Goal: Task Accomplishment & Management: Complete application form

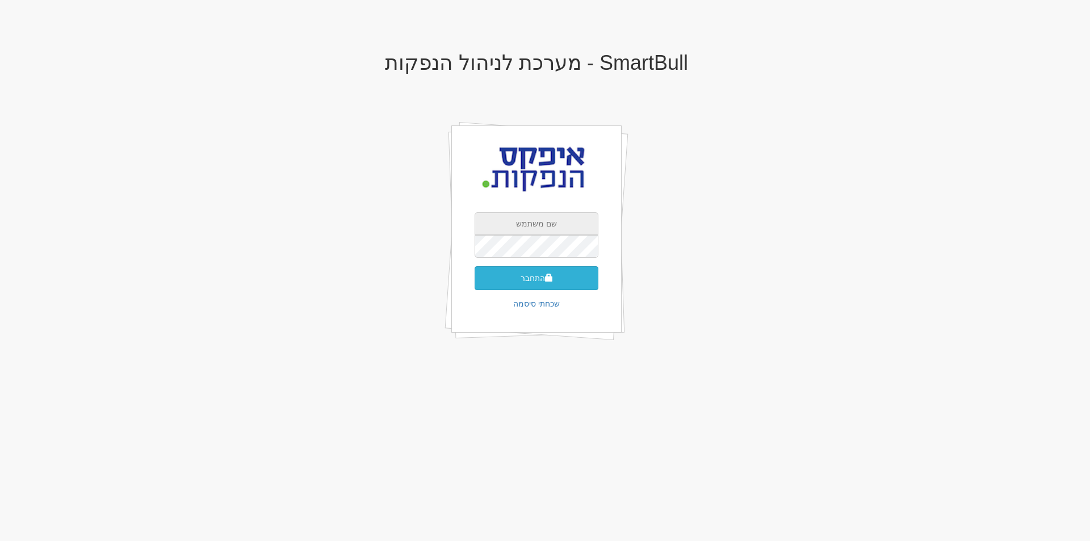
type input "apex"
click at [533, 275] on button "התחבר" at bounding box center [537, 278] width 124 height 24
type input "546975"
click at [537, 285] on button "התחבר" at bounding box center [537, 295] width 124 height 24
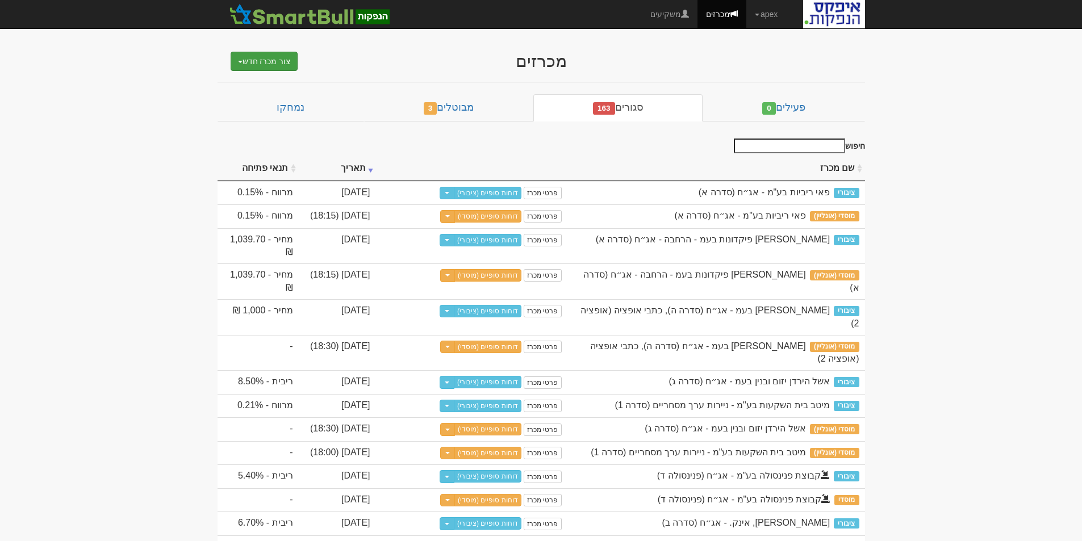
click at [264, 64] on button "צור מכרז חדש" at bounding box center [265, 61] width 68 height 19
click at [267, 81] on link "מוסדי" at bounding box center [235, 83] width 124 height 15
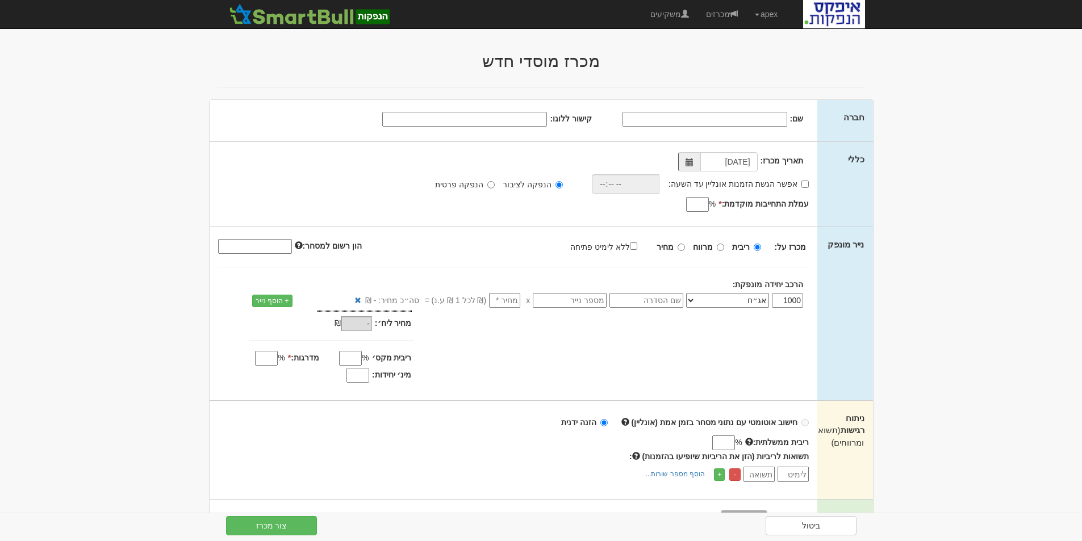
click at [774, 116] on input "שם:" at bounding box center [704, 119] width 165 height 15
type input "אספן גרופ בע"מ"
click at [805, 182] on input "אפשר הגשת הזמנות אונליין עד השעה:" at bounding box center [804, 184] width 7 height 7
checkbox input "true"
click at [642, 181] on input "time" at bounding box center [623, 183] width 68 height 19
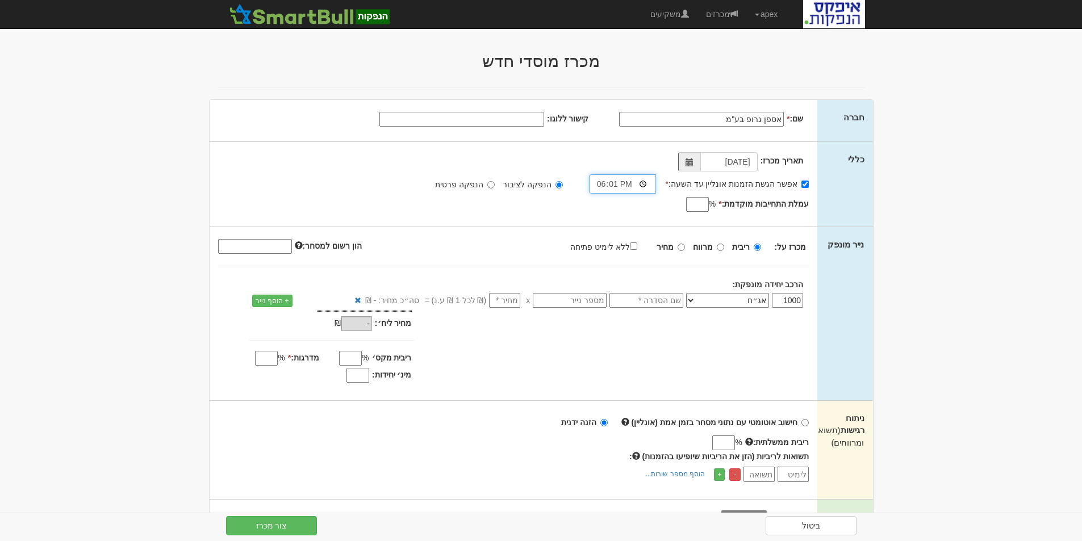
type input "18:15"
click at [689, 206] on input "עמלת התחייבות מוקדמת: *" at bounding box center [697, 204] width 23 height 15
type input "0.65"
click at [658, 303] on input "text" at bounding box center [646, 300] width 74 height 15
type input "סדרה י"
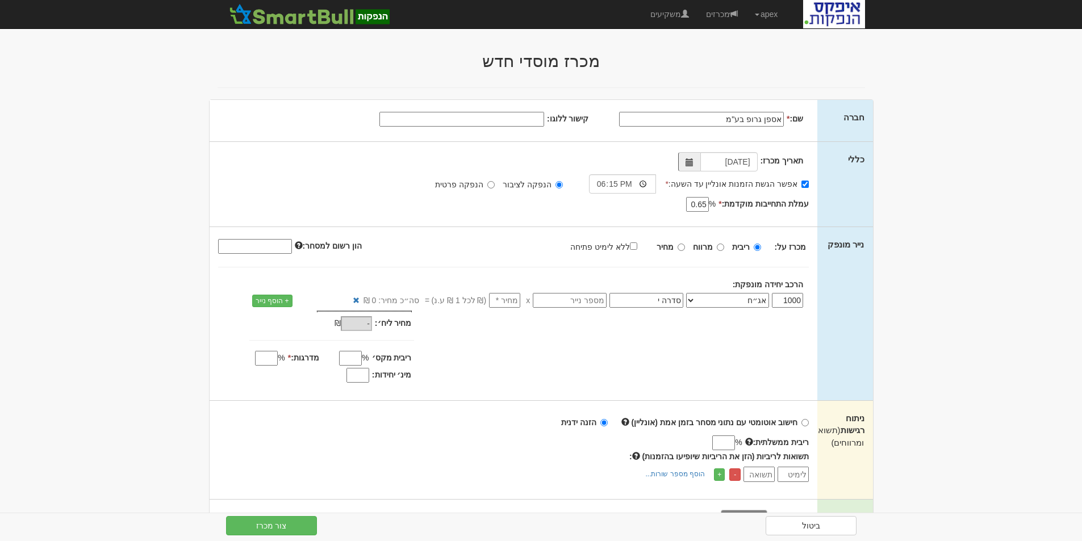
type input "1"
type input "1,000"
type input "1"
click at [588, 344] on div "מחיר מינ׳: 1,000 ₪ * %" at bounding box center [514, 349] width 608 height 76
click at [349, 375] on input "מינ׳ יחידות:" at bounding box center [357, 375] width 23 height 15
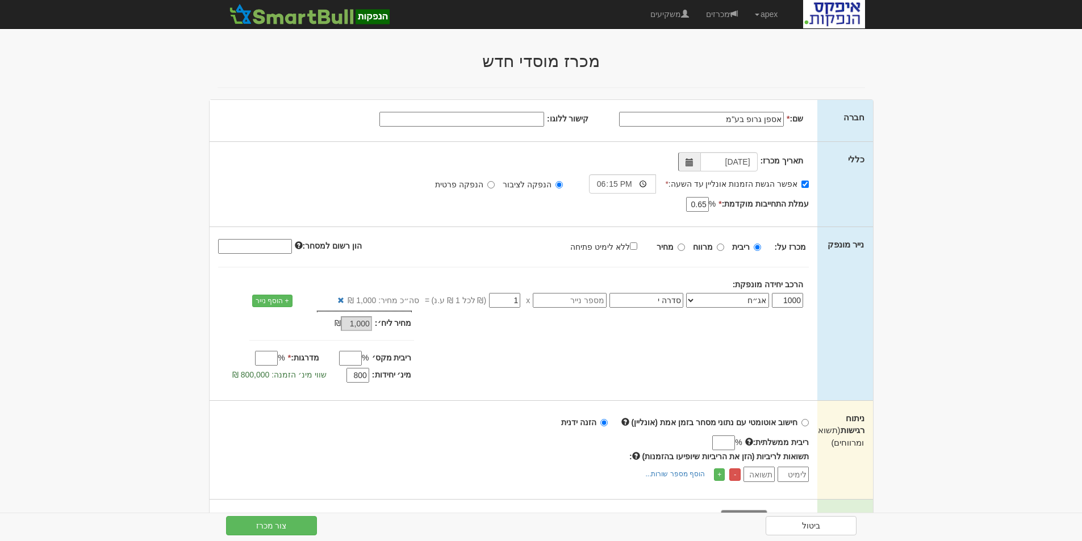
type input "800"
click at [266, 357] on input "מדרגות: *" at bounding box center [266, 358] width 23 height 15
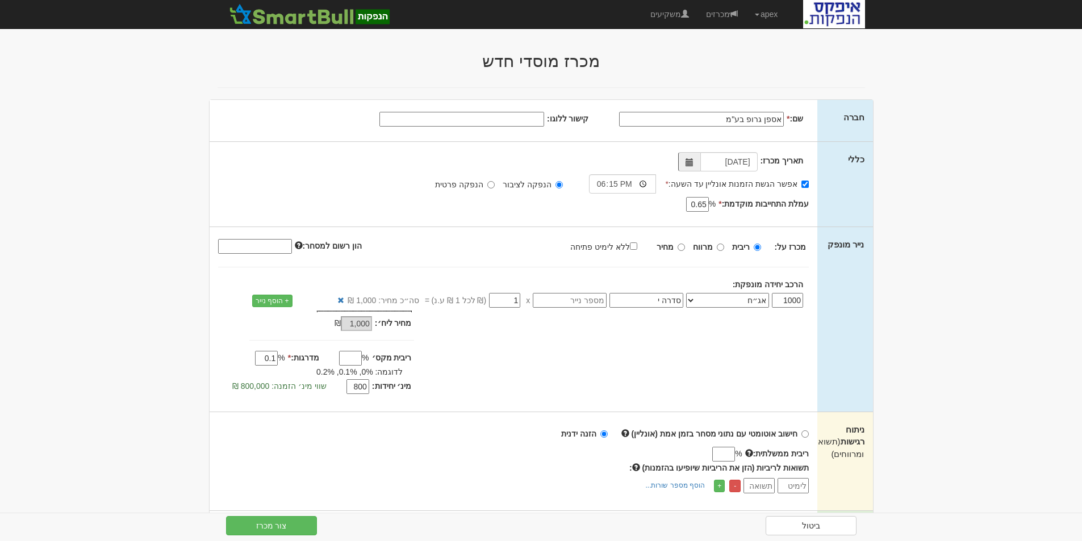
type input "0.1"
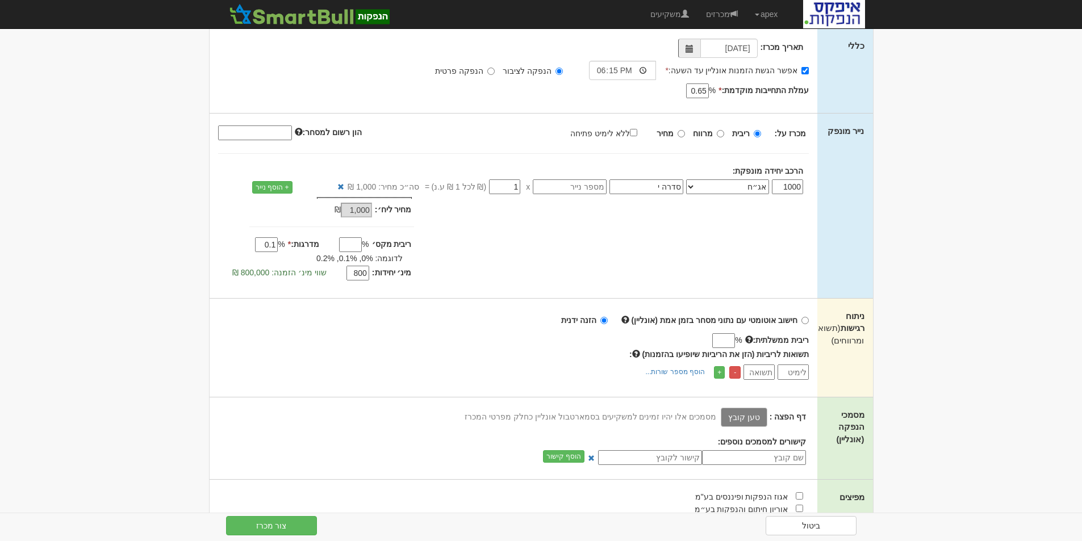
scroll to position [170, 0]
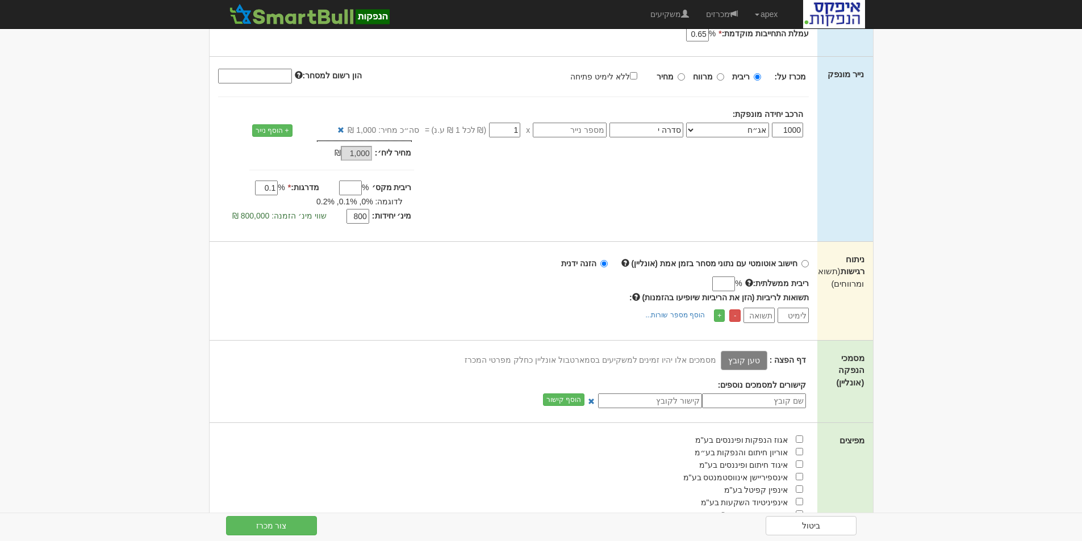
click at [741, 360] on label "טען קובץ" at bounding box center [744, 360] width 47 height 19
click at [718, 360] on input "טען קובץ" at bounding box center [718, 360] width 0 height 12
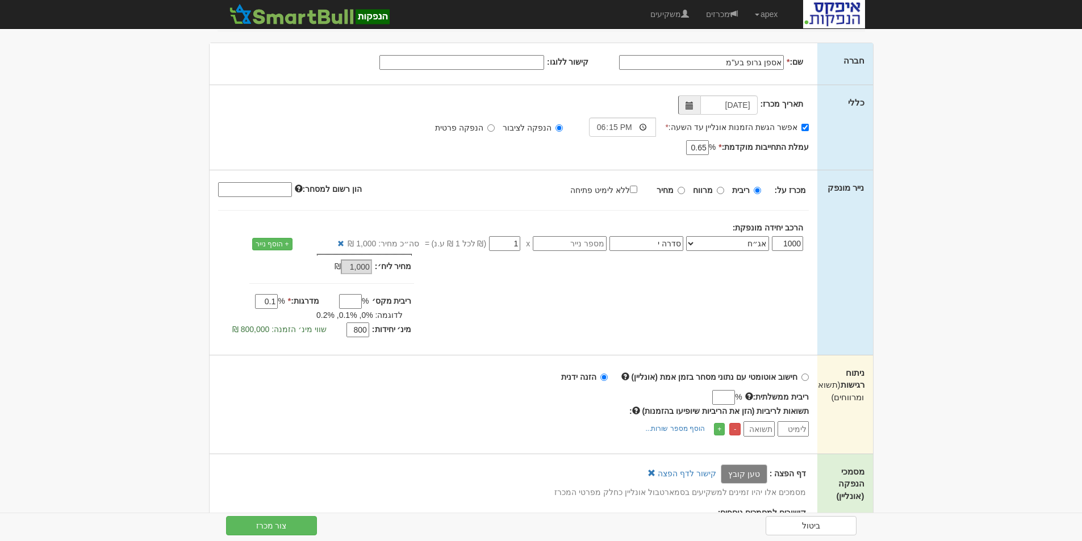
scroll to position [546, 0]
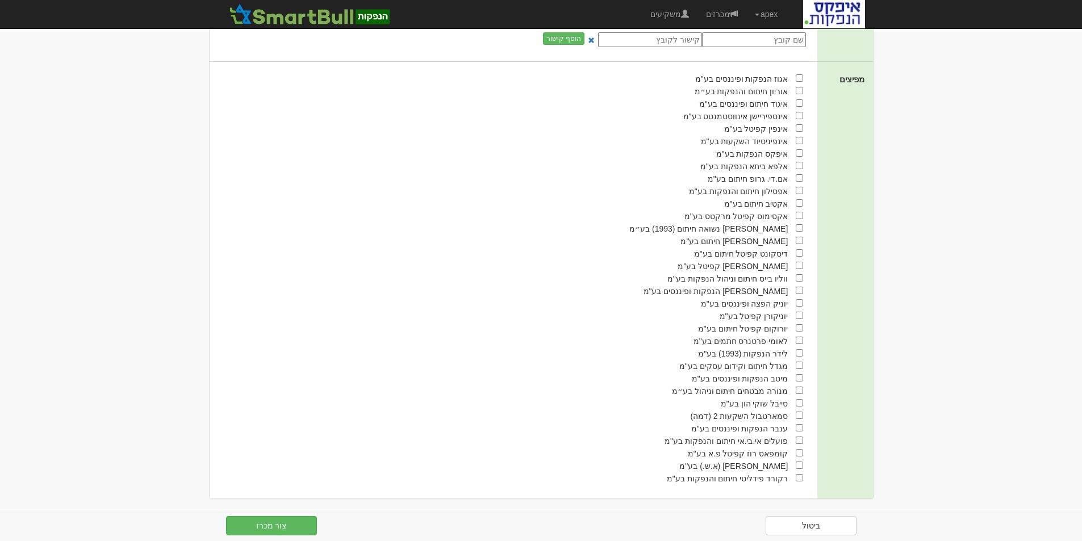
click at [798, 153] on input "checkbox" at bounding box center [799, 152] width 7 height 7
checkbox input "true"
click at [797, 204] on input "checkbox" at bounding box center [799, 202] width 7 height 7
checkbox input "true"
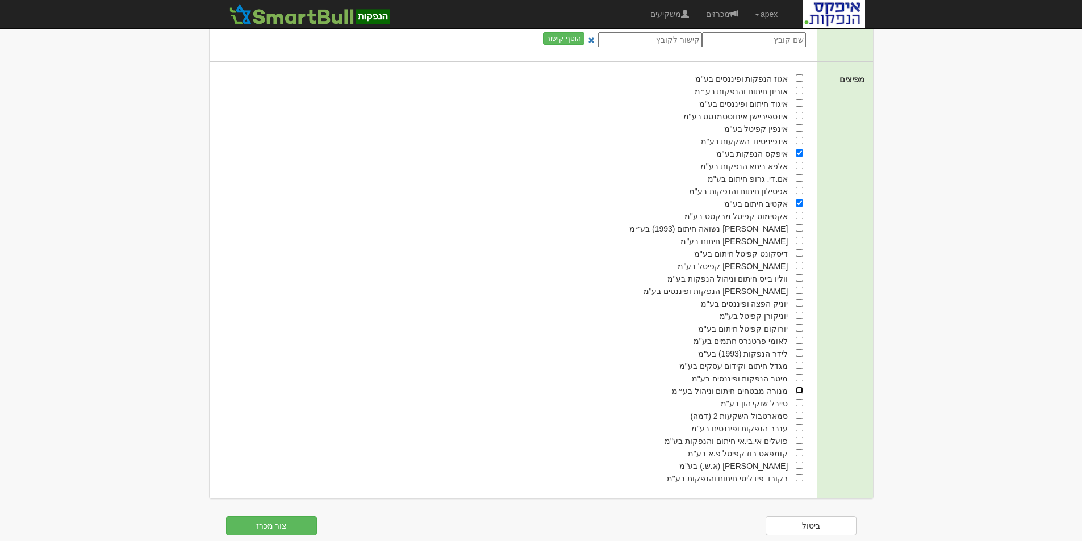
click at [798, 392] on input "checkbox" at bounding box center [799, 390] width 7 height 7
checkbox input "true"
click at [800, 317] on input "checkbox" at bounding box center [799, 315] width 7 height 7
checkbox input "true"
click at [800, 278] on input "checkbox" at bounding box center [799, 277] width 7 height 7
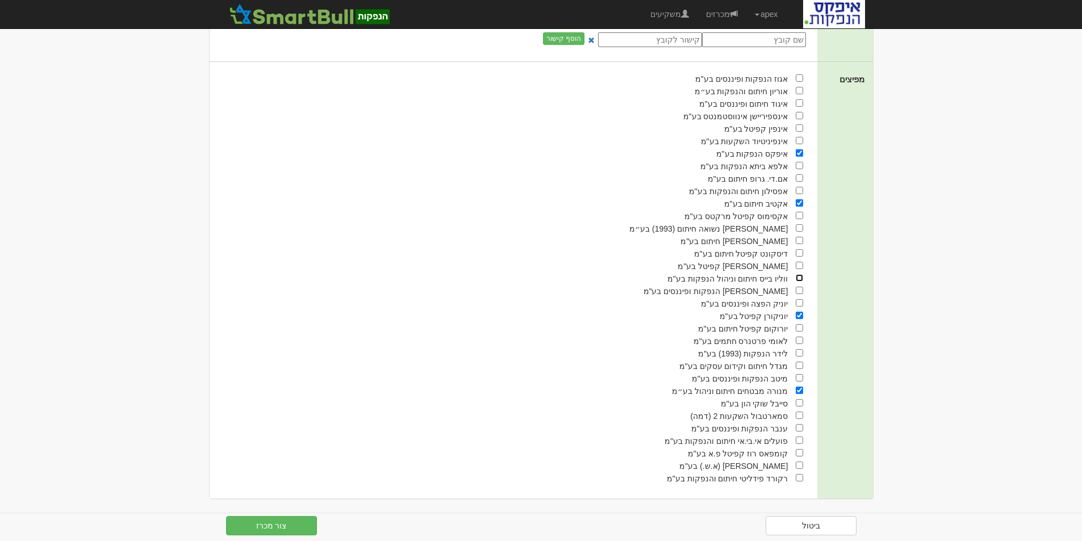
checkbox input "true"
click at [722, 15] on link "מכרזים" at bounding box center [721, 14] width 49 height 28
click at [662, 13] on link "משקיעים" at bounding box center [670, 14] width 56 height 28
click at [553, 102] on div "איגוד חיתום ופיננסים בע"מ" at bounding box center [507, 103] width 594 height 12
click at [271, 528] on button "צור מכרז" at bounding box center [271, 525] width 91 height 19
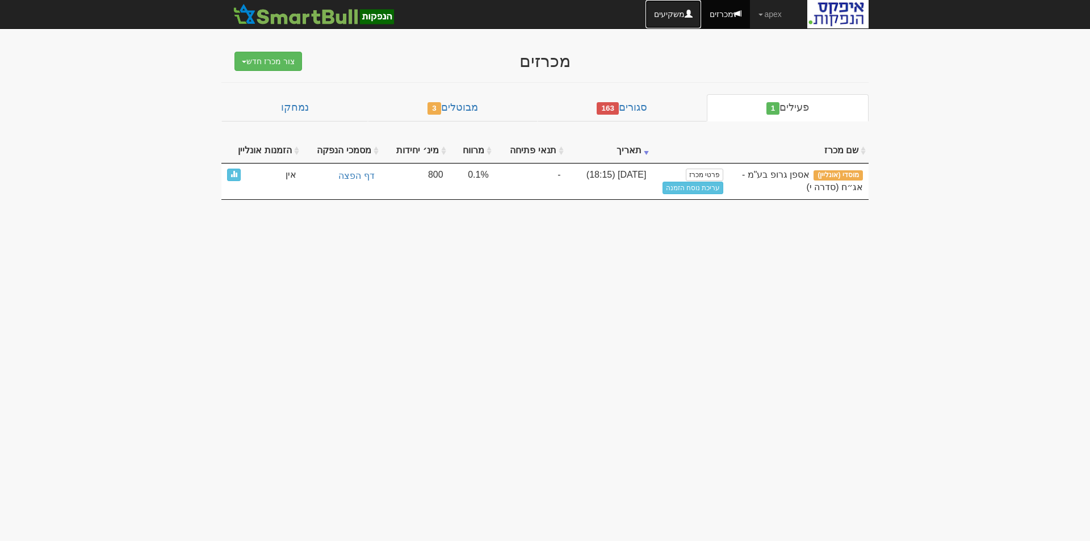
click at [676, 10] on link "משקיעים" at bounding box center [674, 14] width 56 height 28
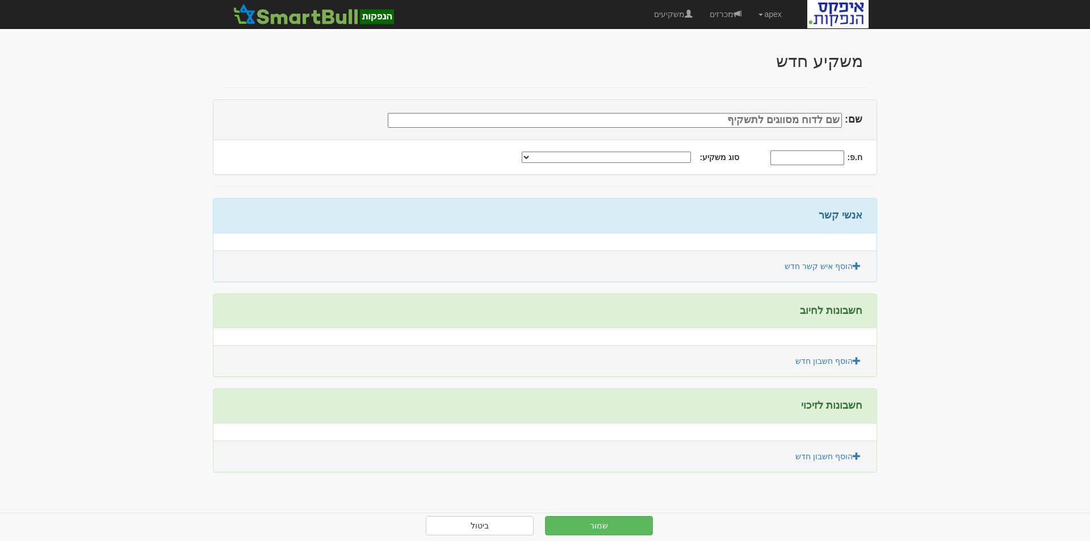
click at [615, 155] on select "תאגיד מסווג חתם / מפיץ חברת ביטוח תאגיד בעל הון של 50 מ׳ ש׳׳ח קופת גמל / קרן פנ…" at bounding box center [606, 157] width 169 height 11
select select "חתם / מפיץ"
click at [541, 152] on select "תאגיד מסווג חתם / מפיץ חברת ביטוח תאגיד בעל הון של 50 מ׳ ש׳׳ח קופת גמל / קרן פנ…" at bounding box center [606, 157] width 169 height 11
click at [804, 121] on input "שם:" at bounding box center [615, 120] width 454 height 15
paste input "אוניקס קפיטל מרקטס (ג.ג) בע"מ"
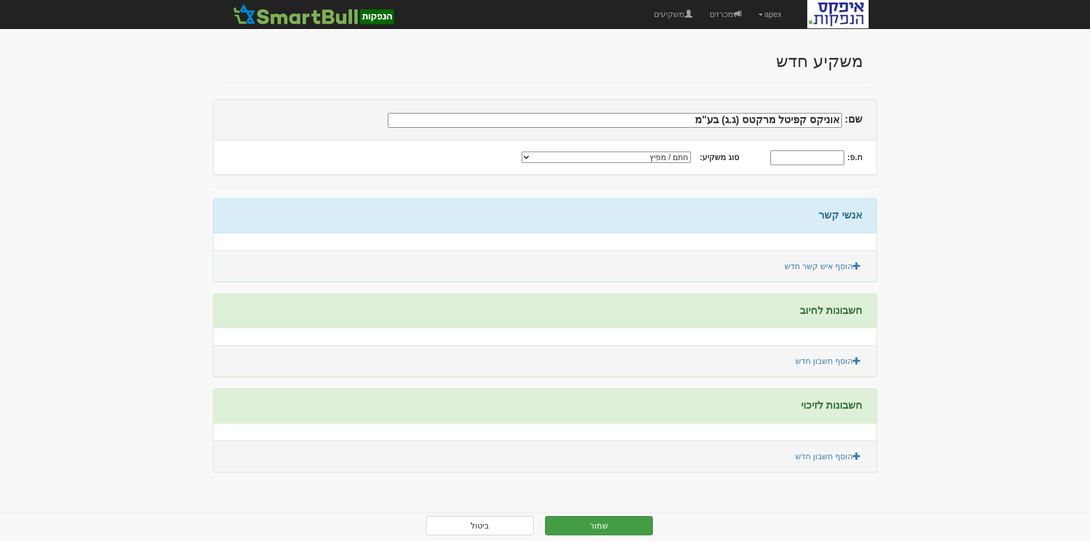
type input "אוניקס קפיטל מרקטס (ג.ג) בע"מ"
click at [593, 528] on button "שמור" at bounding box center [599, 525] width 108 height 19
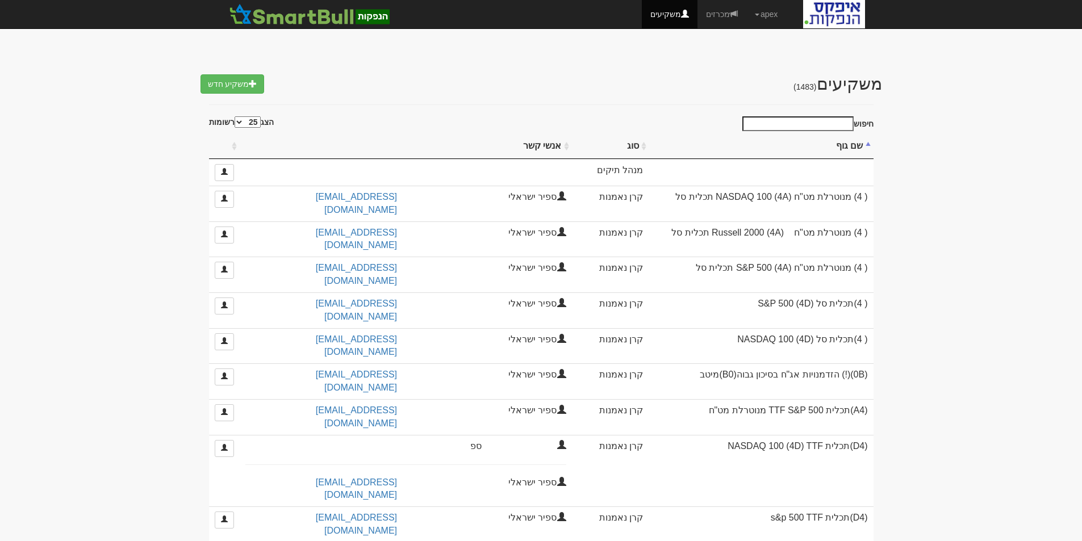
select select "25"
click at [239, 82] on link "משקיע חדש" at bounding box center [232, 83] width 64 height 19
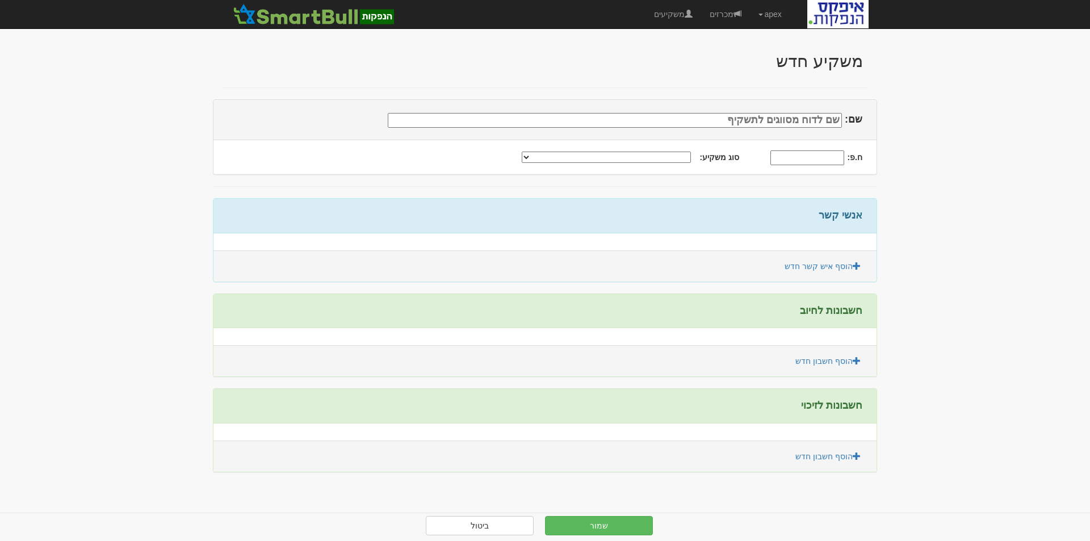
click at [672, 158] on select "תאגיד מסווג חתם / מפיץ חברת ביטוח תאגיד בעל הון של 50 מ׳ ש׳׳ח קופת גמל / קרן פנ…" at bounding box center [606, 157] width 169 height 11
select select "חתם / מפיץ"
click at [541, 152] on select "תאגיד מסווג חתם / מפיץ חברת ביטוח תאגיד בעל הון של 50 מ׳ ש׳׳ח קופת גמל / קרן פנ…" at bounding box center [606, 157] width 169 height 11
click at [777, 120] on input "שם:" at bounding box center [615, 120] width 454 height 15
type input "גיזה זינגר אבן חיתום בע"מ"
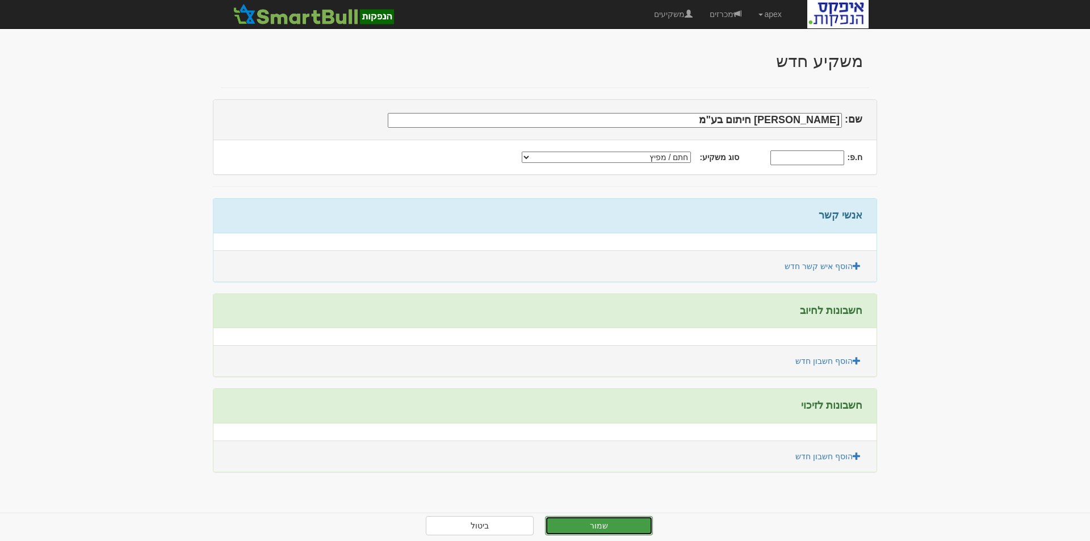
click at [601, 532] on button "שמור" at bounding box center [599, 525] width 108 height 19
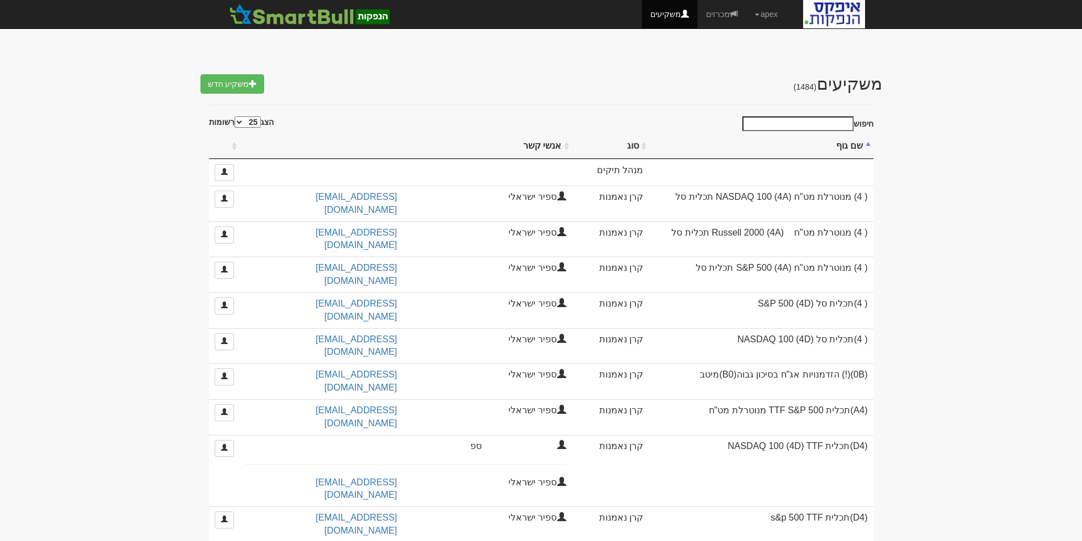
select select "25"
click at [717, 12] on link "מכרזים" at bounding box center [721, 14] width 49 height 28
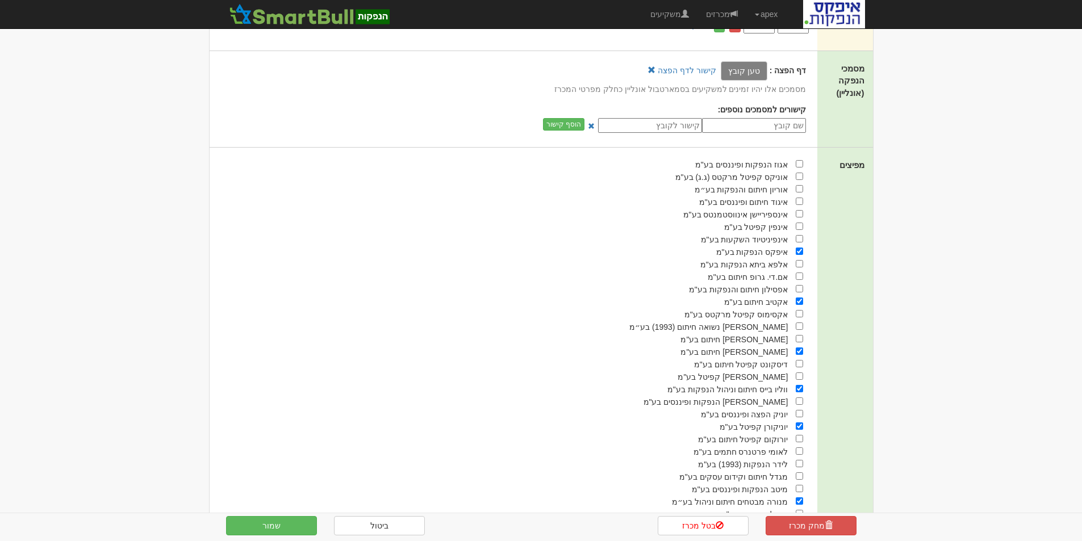
scroll to position [454, 0]
click at [799, 175] on input "checkbox" at bounding box center [799, 176] width 7 height 7
checkbox input "true"
click at [267, 525] on button "שמור" at bounding box center [271, 525] width 91 height 19
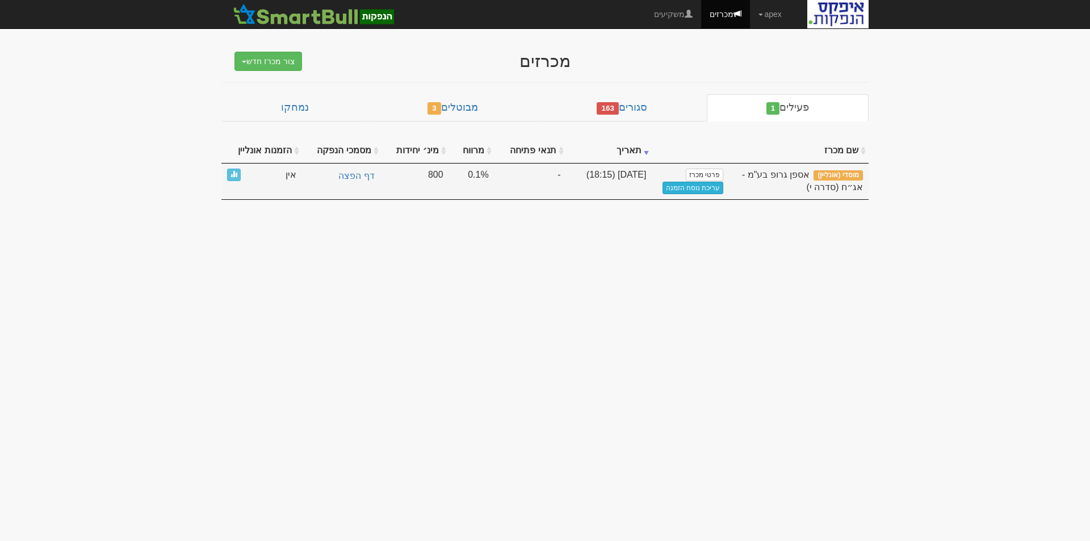
click at [679, 188] on link "עריכת נוסח הזמנה" at bounding box center [693, 188] width 61 height 12
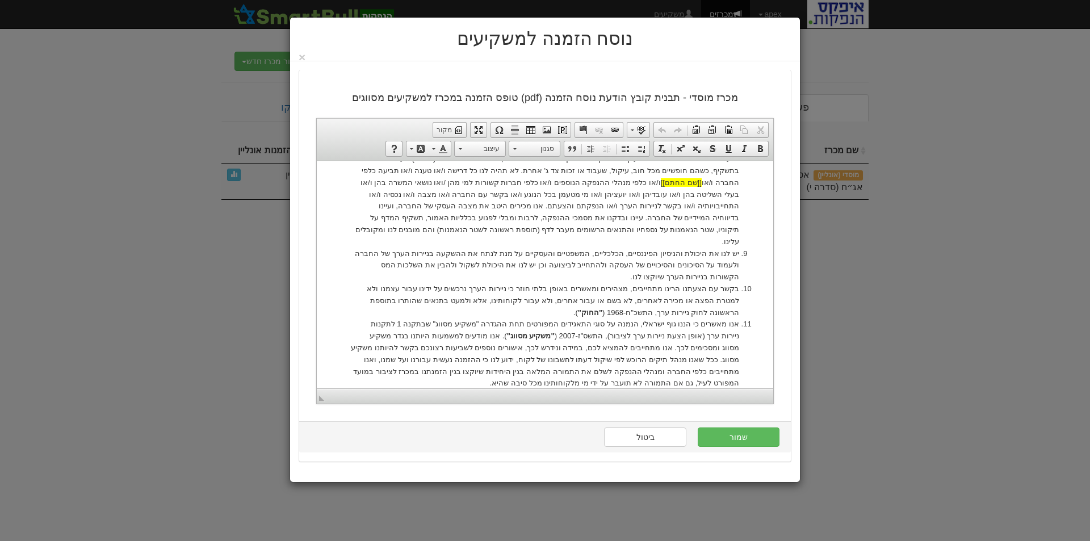
scroll to position [1006, 0]
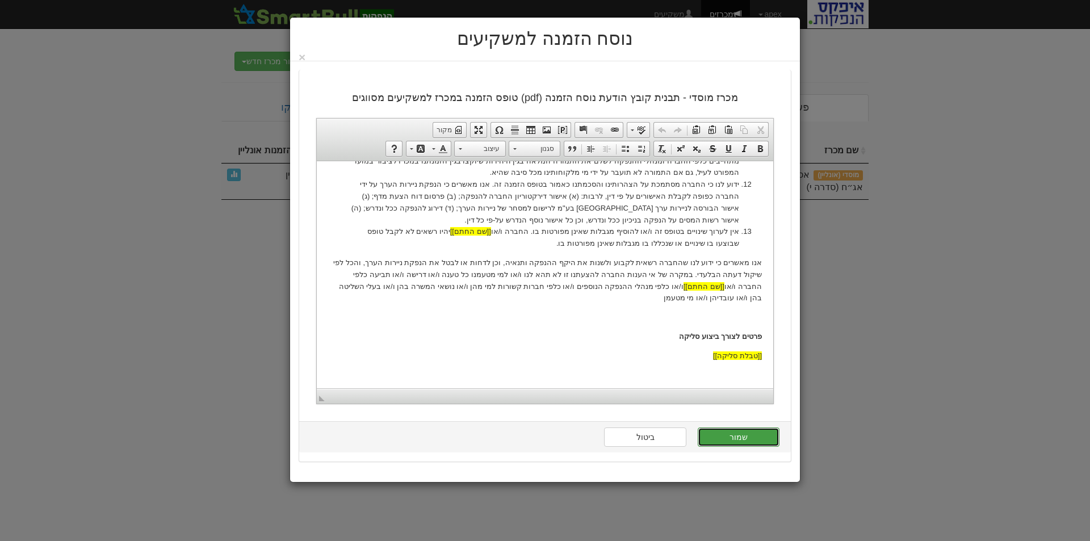
click at [737, 436] on button "שמור" at bounding box center [739, 437] width 82 height 19
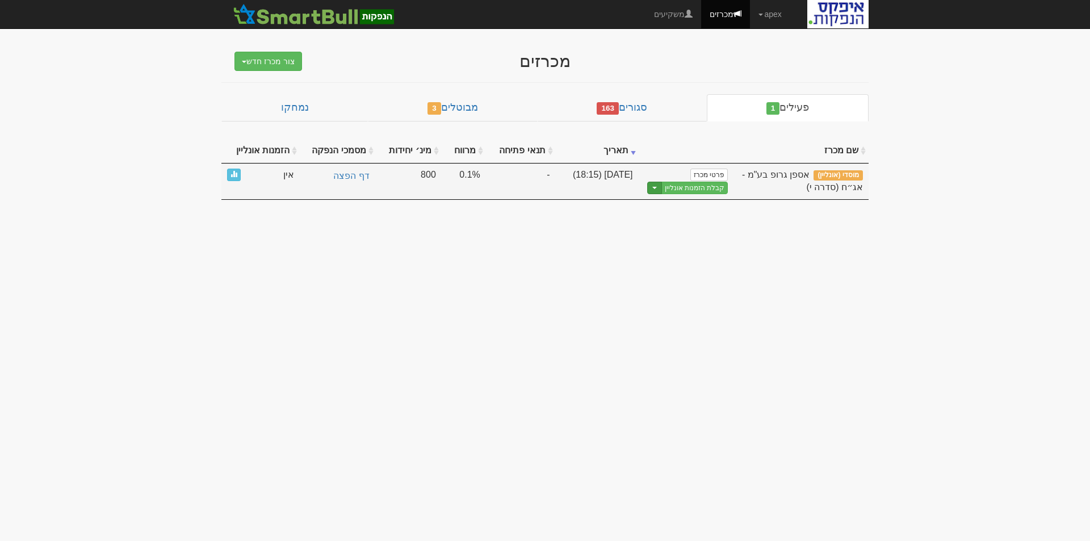
click at [657, 187] on span "button" at bounding box center [655, 188] width 5 height 2
click at [685, 205] on link "הצג טופס הזמנה לדוגמה" at bounding box center [674, 206] width 108 height 15
click at [656, 190] on button "Toggle Dropdown" at bounding box center [654, 188] width 15 height 13
click at [685, 223] on link "עריכת נוסח הזמנה" at bounding box center [674, 221] width 108 height 15
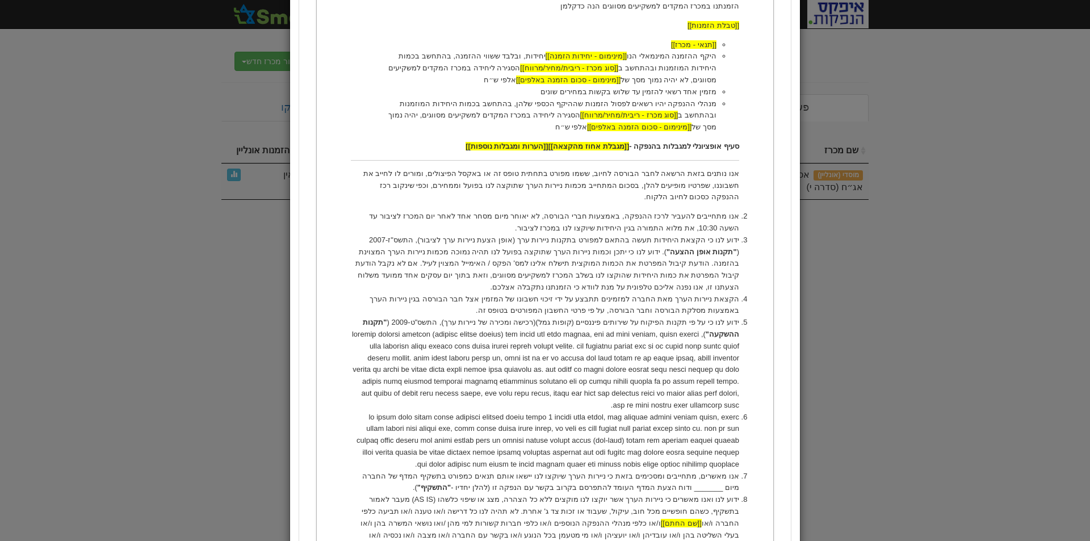
scroll to position [852, 0]
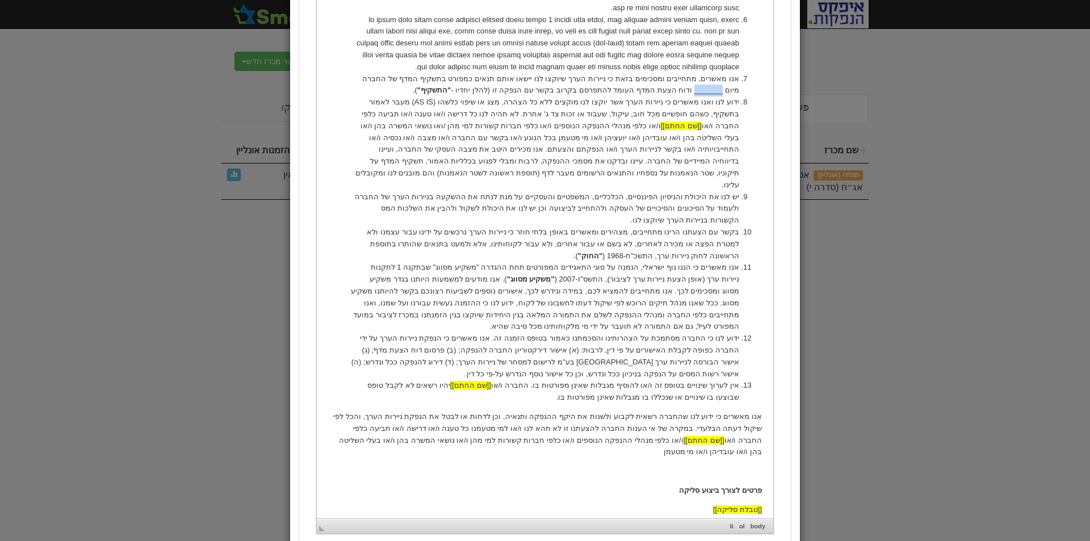
drag, startPoint x: 379, startPoint y: 55, endPoint x: 350, endPoint y: 54, distance: 29.6
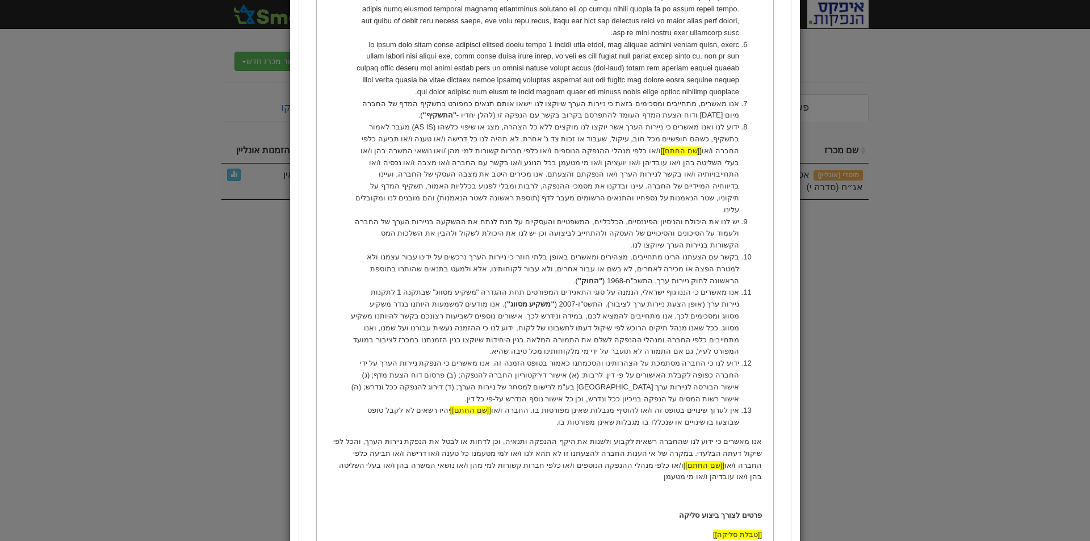
scroll to position [940, 0]
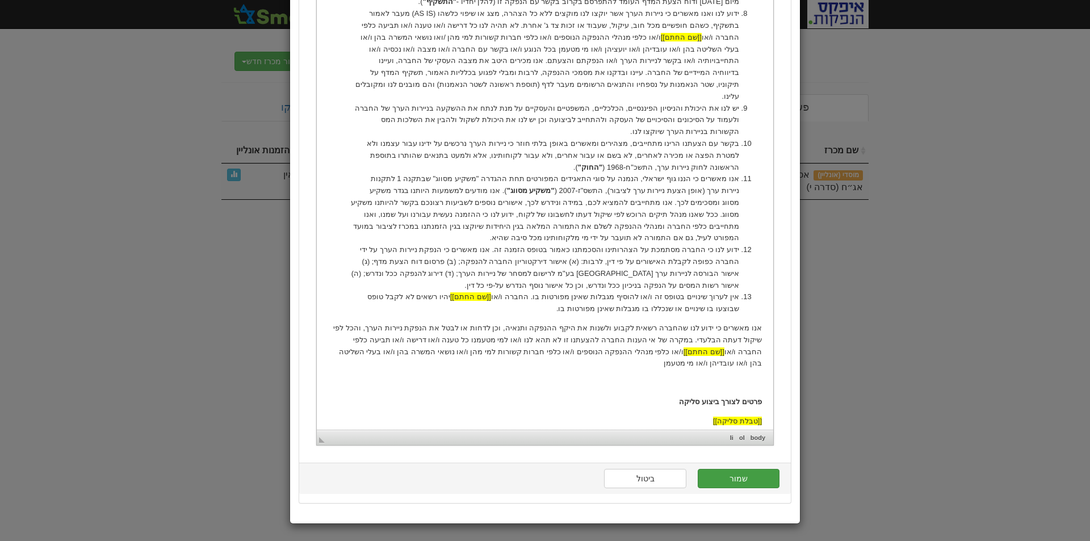
click at [746, 480] on button "שמור" at bounding box center [739, 478] width 82 height 19
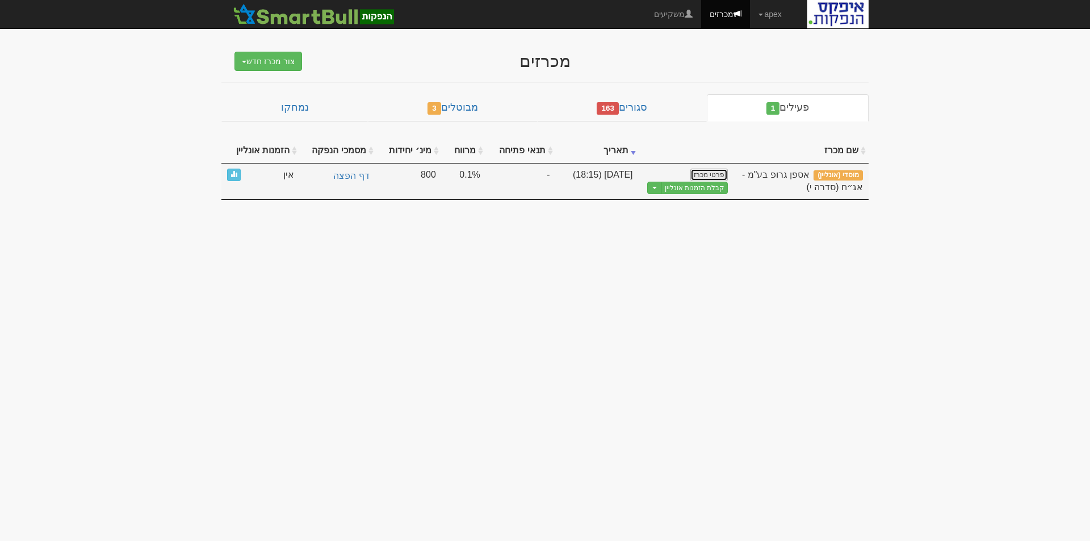
click at [718, 173] on link "פרטי מכרז" at bounding box center [709, 175] width 37 height 12
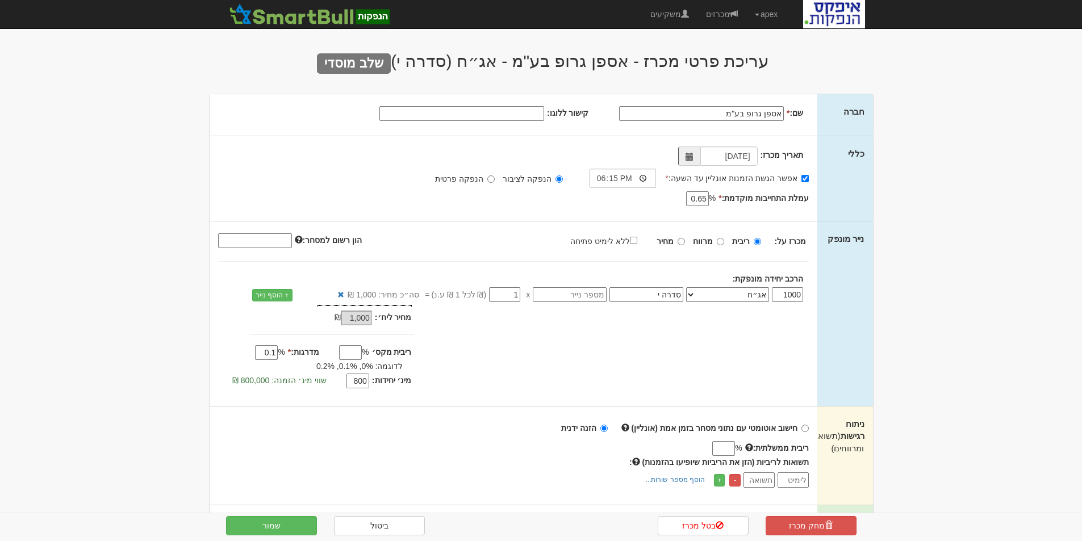
scroll to position [114, 0]
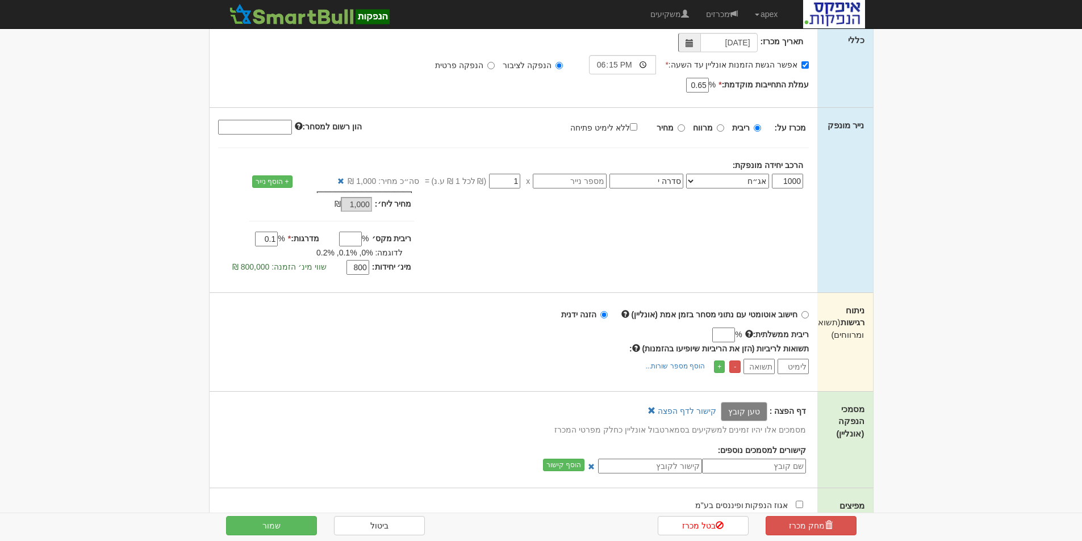
click at [271, 241] on input "0.1" at bounding box center [266, 239] width 23 height 15
type input "0.01"
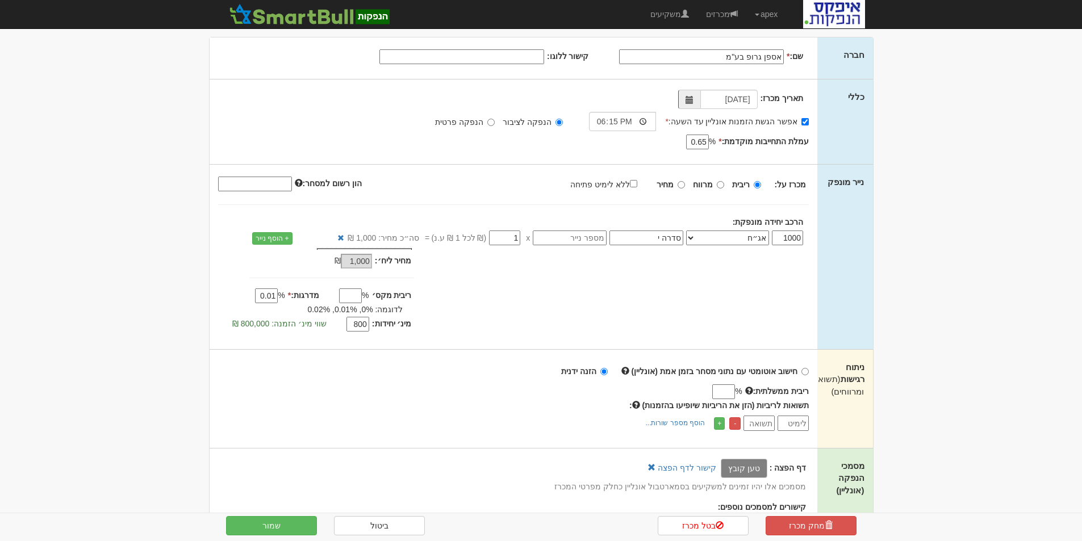
scroll to position [0, 0]
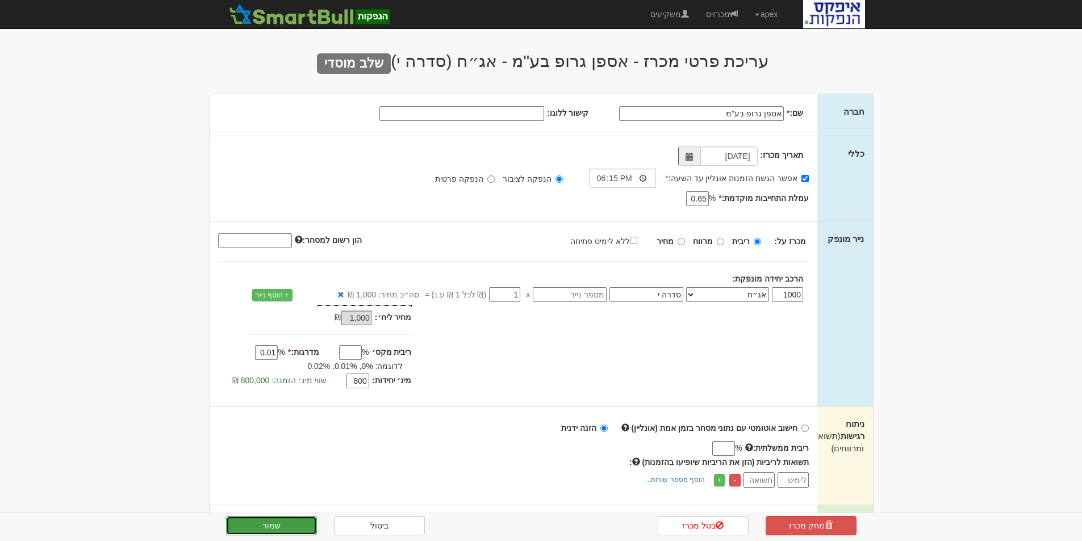
click at [260, 524] on button "שמור" at bounding box center [271, 525] width 91 height 19
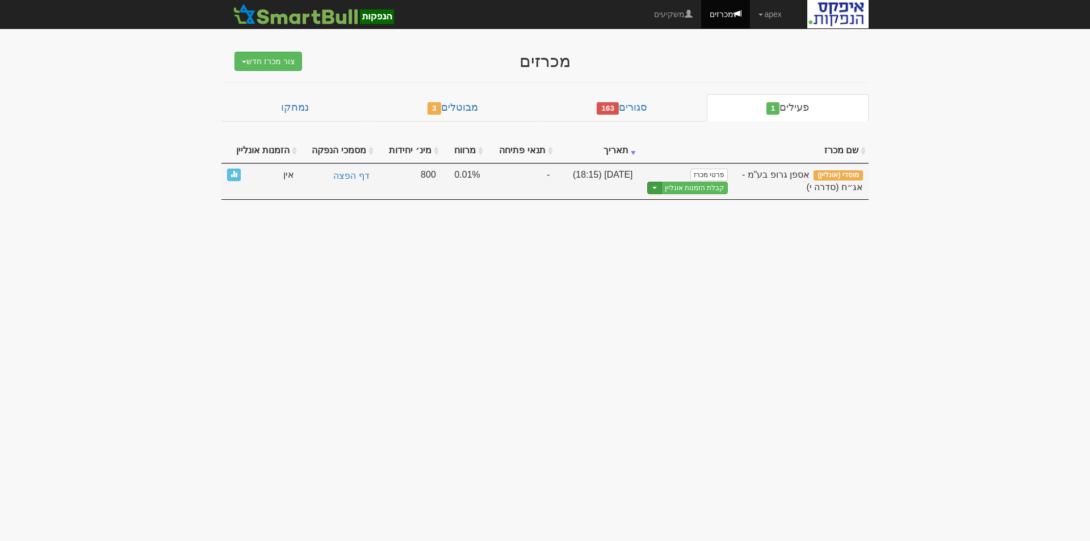
click at [659, 185] on button "Toggle Dropdown" at bounding box center [654, 188] width 15 height 13
click at [678, 201] on link "הצג טופס הזמנה לדוגמה" at bounding box center [674, 206] width 108 height 15
click at [693, 188] on link "קבלת הזמנות אונליין" at bounding box center [695, 188] width 67 height 13
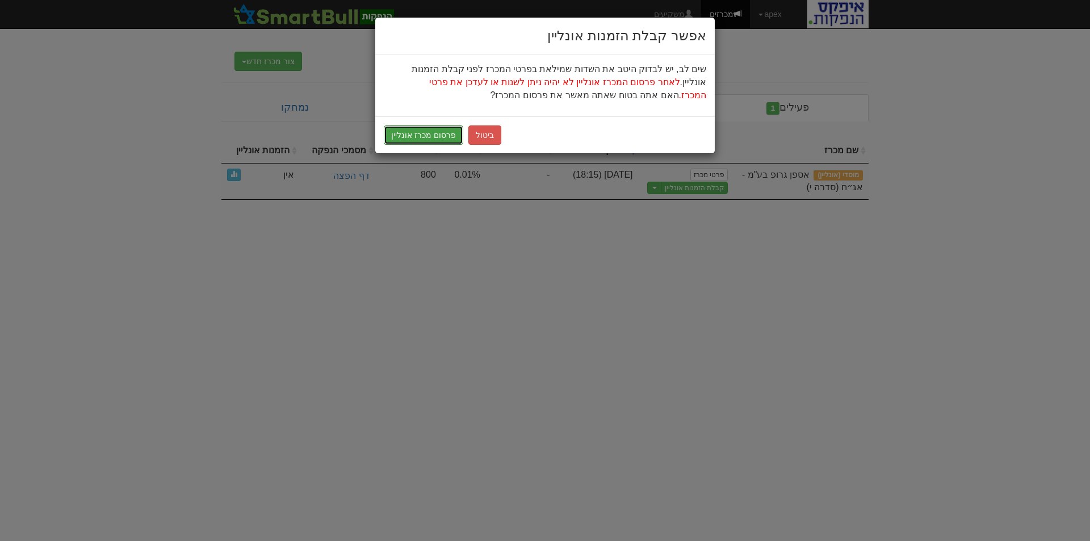
click at [427, 137] on button "פרסום מכרז אונליין" at bounding box center [424, 135] width 80 height 19
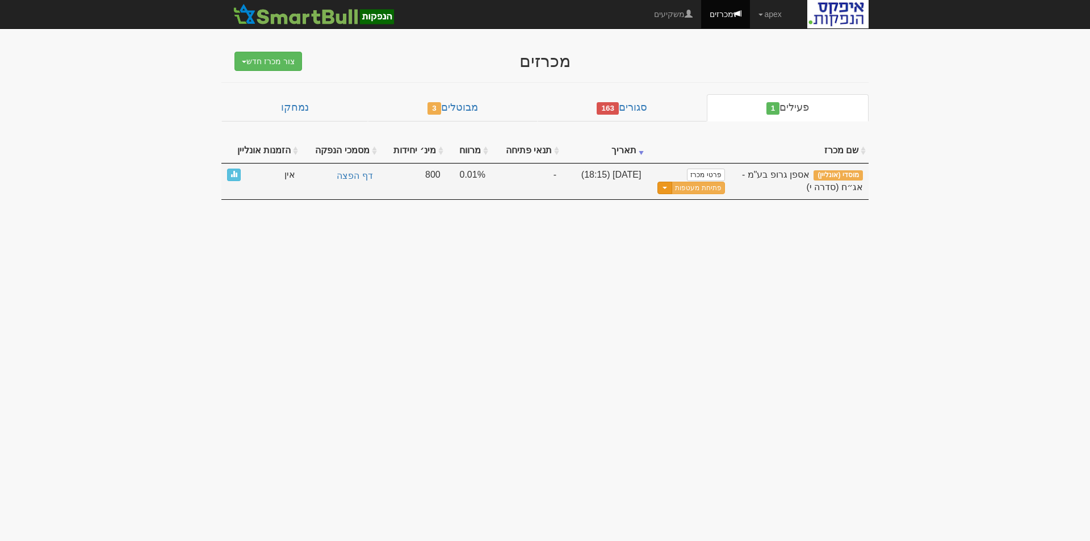
click at [667, 191] on button "Toggle Dropdown" at bounding box center [665, 188] width 15 height 13
click at [688, 206] on link "עדכן שעת סיום מכרז" at bounding box center [671, 206] width 108 height 15
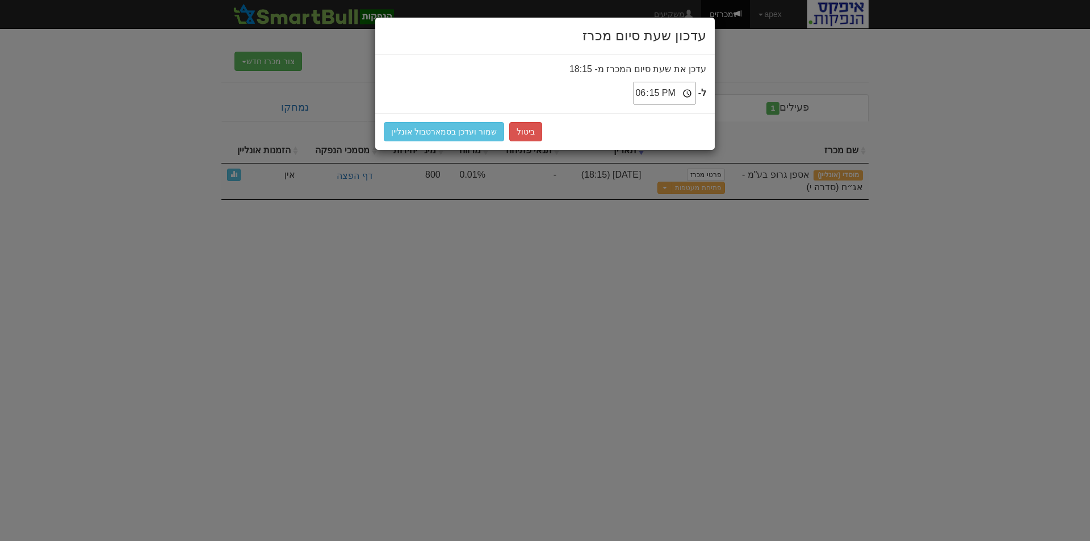
click at [675, 94] on input "18:15" at bounding box center [665, 93] width 62 height 23
type input "19:30"
click at [458, 129] on button "שמור ועדכן בסמארטבול אונליין" at bounding box center [444, 131] width 120 height 19
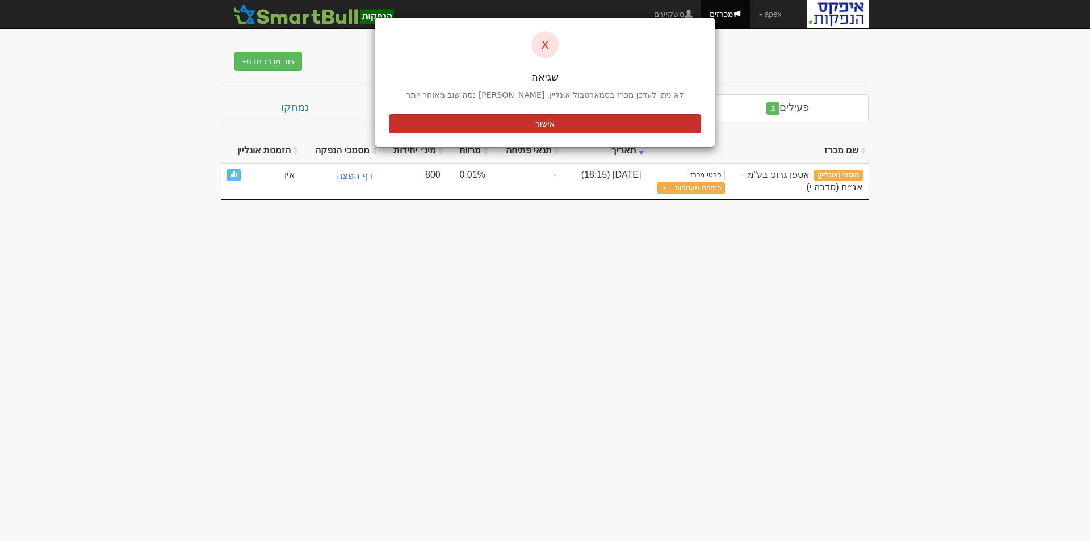
click at [487, 129] on button "אישור" at bounding box center [545, 123] width 312 height 19
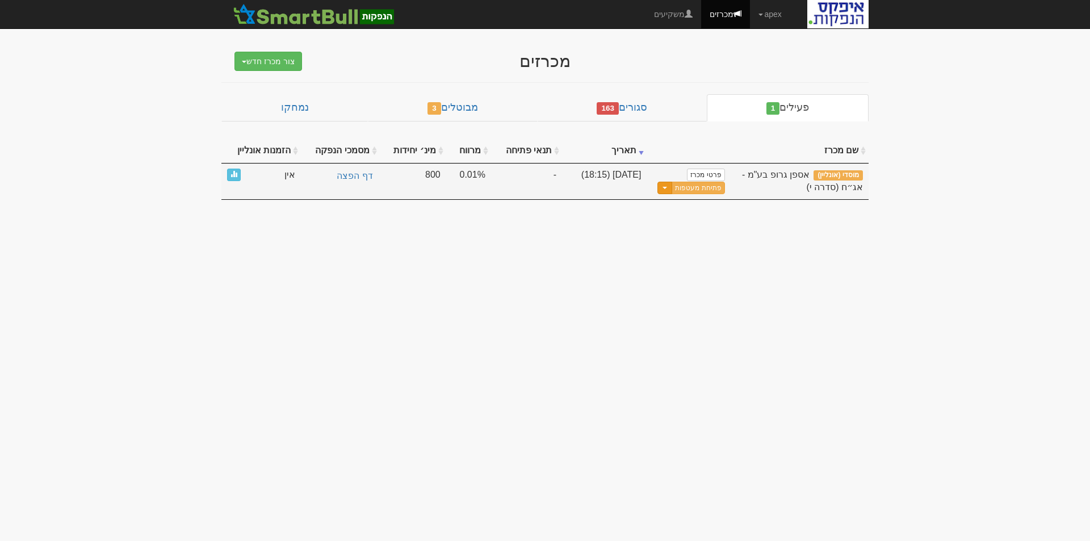
click at [667, 189] on button "Toggle Dropdown" at bounding box center [665, 188] width 15 height 13
click at [682, 204] on link "עדכן שעת סיום מכרז" at bounding box center [671, 206] width 108 height 15
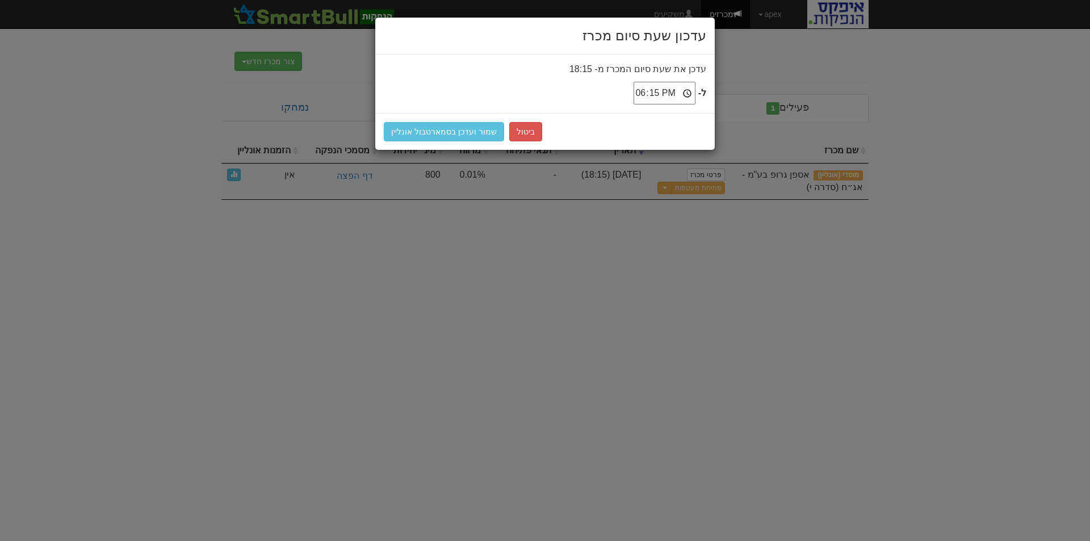
click at [672, 92] on input "18:15" at bounding box center [665, 93] width 62 height 23
type input "19:30"
click at [467, 129] on button "שמור ועדכן בסמארטבול אונליין" at bounding box center [444, 131] width 120 height 19
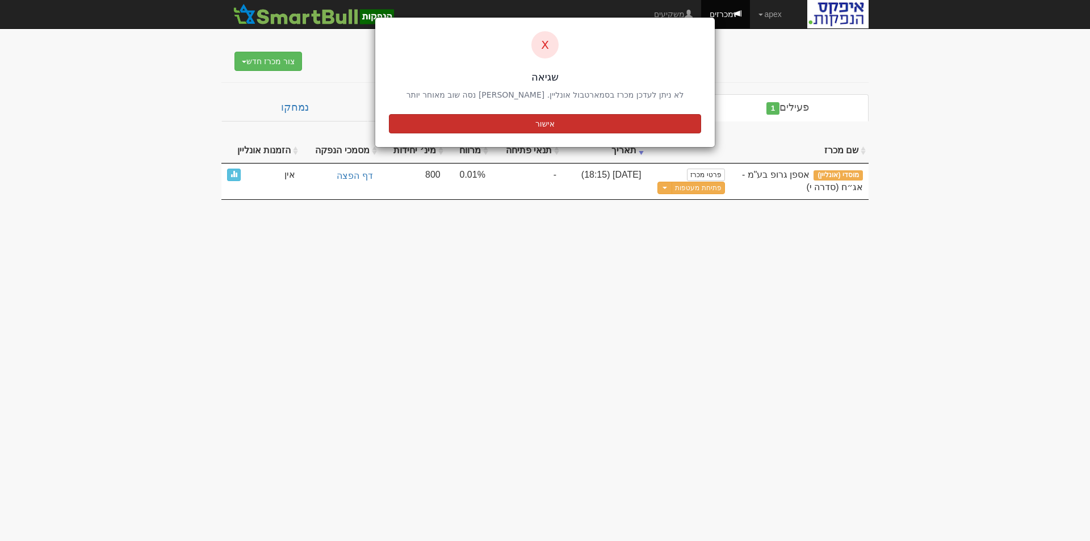
click at [543, 123] on button "אישור" at bounding box center [545, 123] width 312 height 19
